Goal: Answer question/provide support

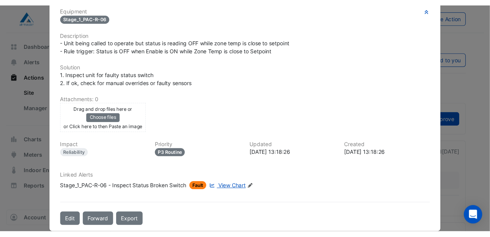
scroll to position [114, 0]
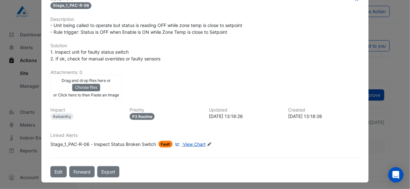
click at [187, 141] on span "View Chart" at bounding box center [194, 143] width 23 height 5
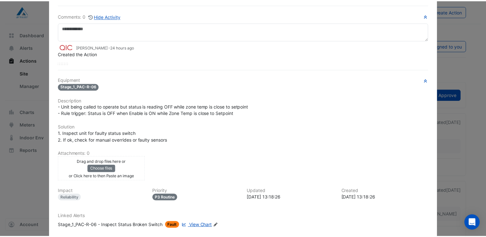
scroll to position [0, 0]
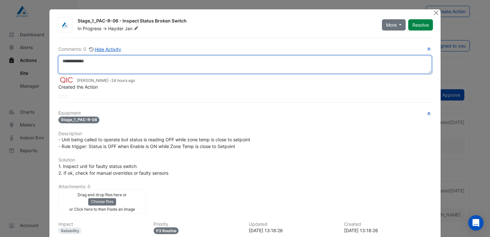
click at [70, 60] on textarea at bounding box center [245, 65] width 374 height 18
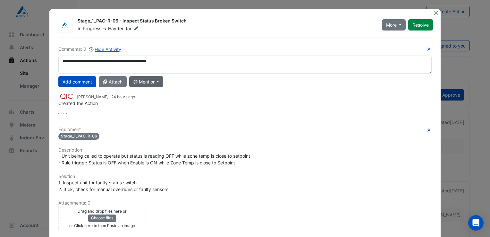
click at [158, 80] on button "@ Mention" at bounding box center [146, 81] width 34 height 11
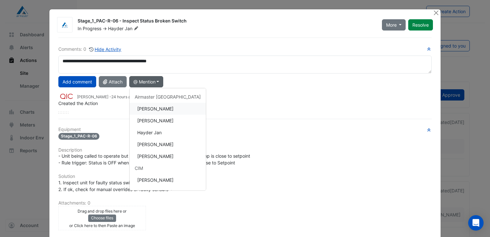
click at [157, 108] on button "[PERSON_NAME]" at bounding box center [168, 109] width 76 height 12
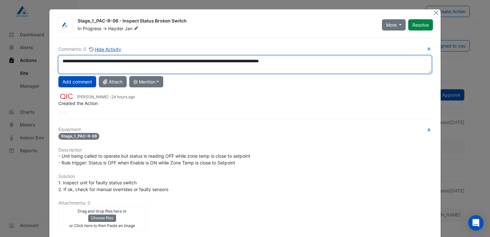
type textarea "**********"
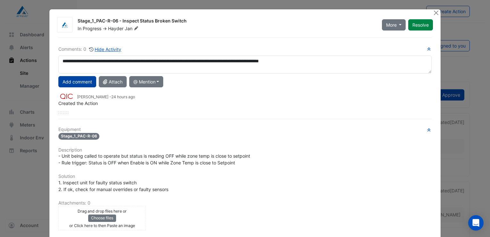
click at [75, 80] on button "Add comment" at bounding box center [77, 81] width 38 height 11
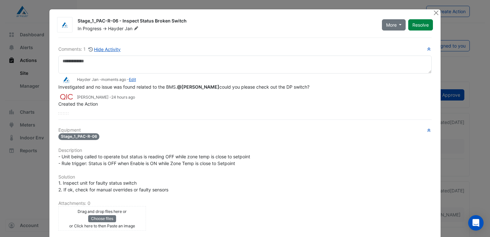
drag, startPoint x: 183, startPoint y: 21, endPoint x: 75, endPoint y: 23, distance: 107.5
click at [78, 23] on div "Stage_1_PAC-R-06 - Inspect Status Broken Switch" at bounding box center [226, 22] width 297 height 8
copy div "Stage_1_PAC-R-06 - Inspect Status Broken Switch"
click at [199, 188] on div "Drag and drop files here or Choose files or Click here to then Paste an image u…" at bounding box center [245, 218] width 381 height 24
drag, startPoint x: 155, startPoint y: 162, endPoint x: 87, endPoint y: 162, distance: 67.4
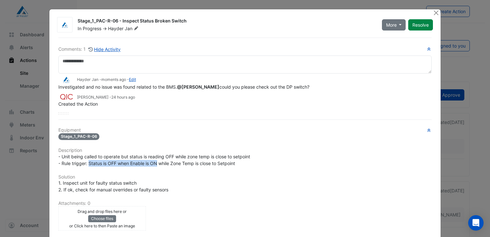
click at [87, 162] on span "- Unit being called to operate but status is reading OFF while zone temp is clo…" at bounding box center [154, 160] width 192 height 12
copy span "Status is OFF when Enable is ON"
click at [271, 188] on div "Drag and drop files here or Choose files or Click here to then Paste an image u…" at bounding box center [245, 218] width 381 height 24
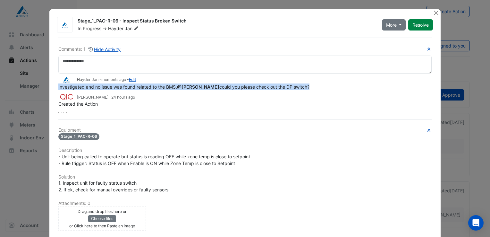
drag, startPoint x: 56, startPoint y: 86, endPoint x: 299, endPoint y: 86, distance: 243.3
click at [299, 86] on span "Investigated and no issue was found related to the BMS. @[PERSON_NAME] could yo…" at bounding box center [183, 86] width 251 height 5
copy span "Investigated and no issue was found related to the BMS. @[PERSON_NAME] could yo…"
click at [410, 11] on button "Close" at bounding box center [436, 12] width 7 height 7
